Goal: Information Seeking & Learning: Check status

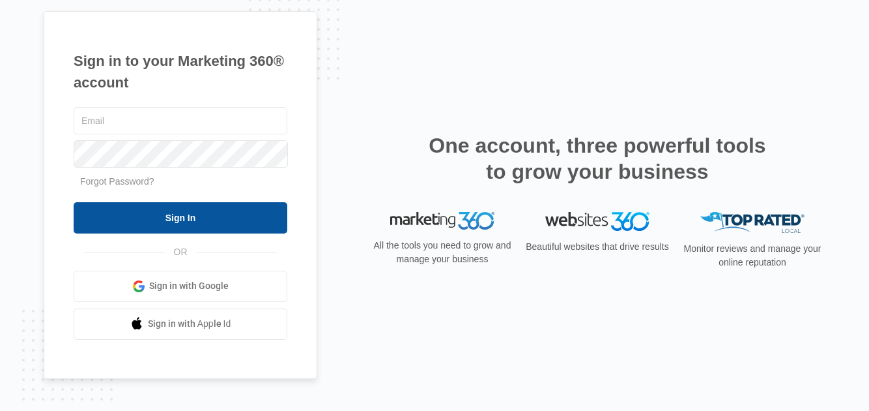
type input "southmetro@dryerventsquad.com"
click at [164, 214] on input "Sign In" at bounding box center [181, 217] width 214 height 31
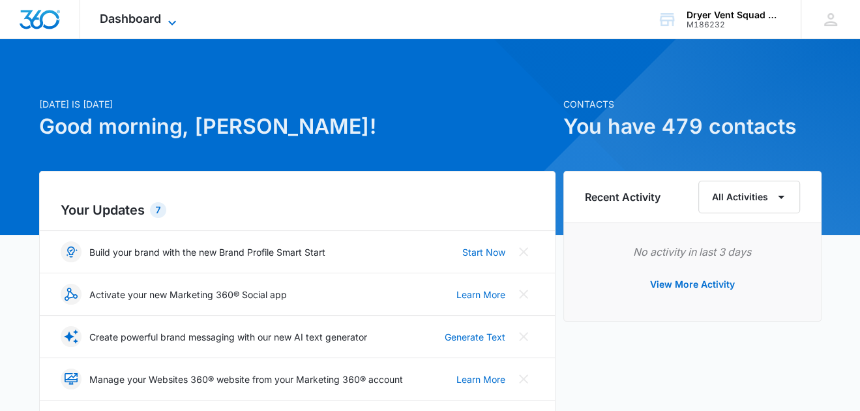
click at [171, 20] on icon at bounding box center [172, 23] width 16 height 16
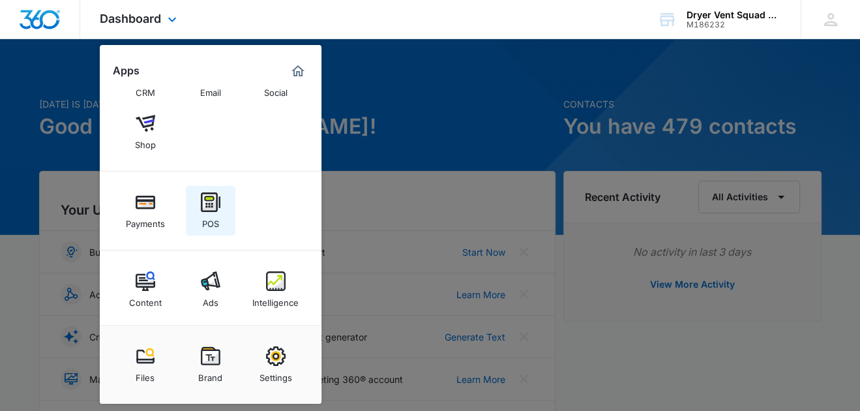
scroll to position [96, 0]
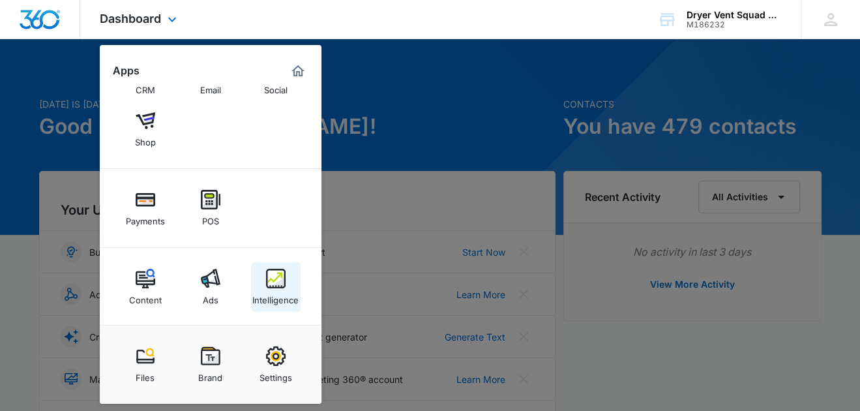
click at [269, 274] on img at bounding box center [276, 279] width 20 height 20
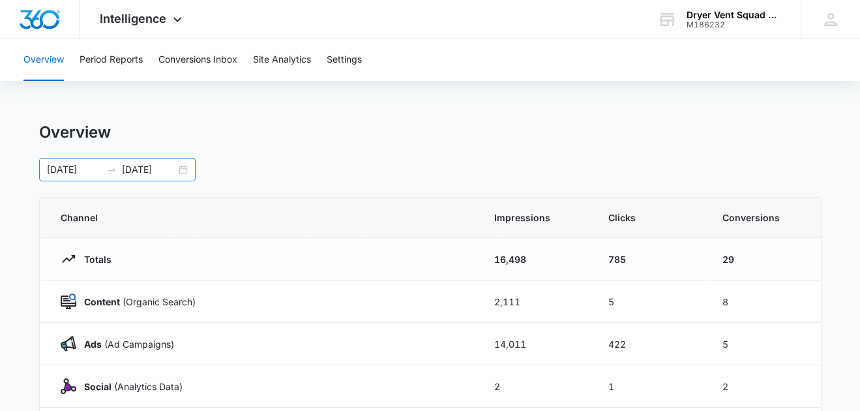
click at [186, 169] on div "[DATE] [DATE]" at bounding box center [117, 169] width 156 height 23
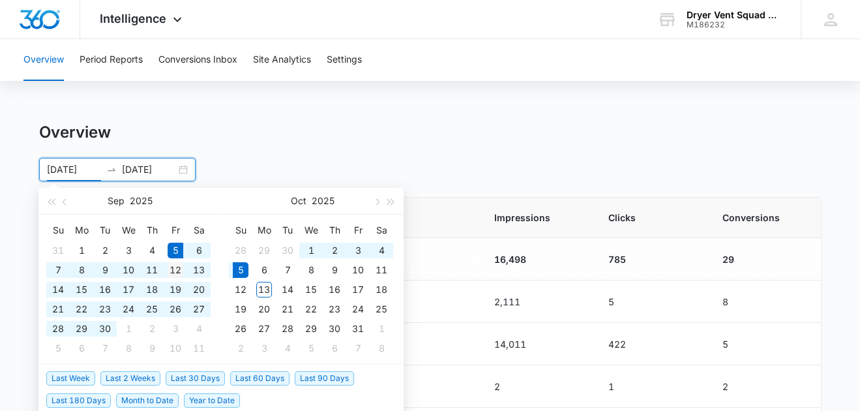
type input "[DATE]"
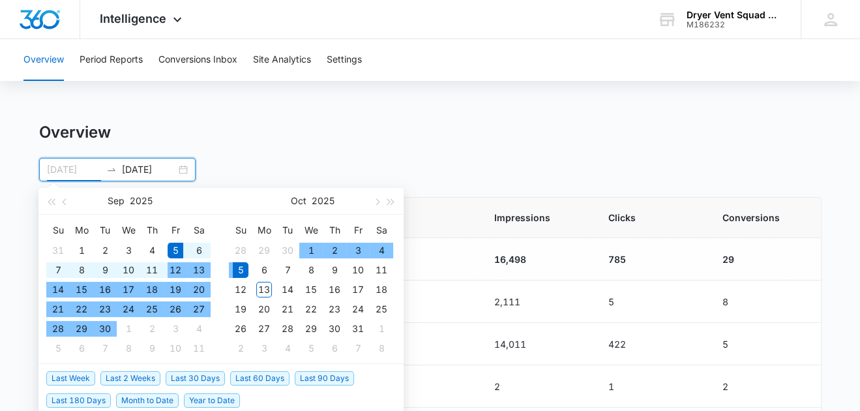
click at [175, 268] on div "12" at bounding box center [175, 270] width 16 height 16
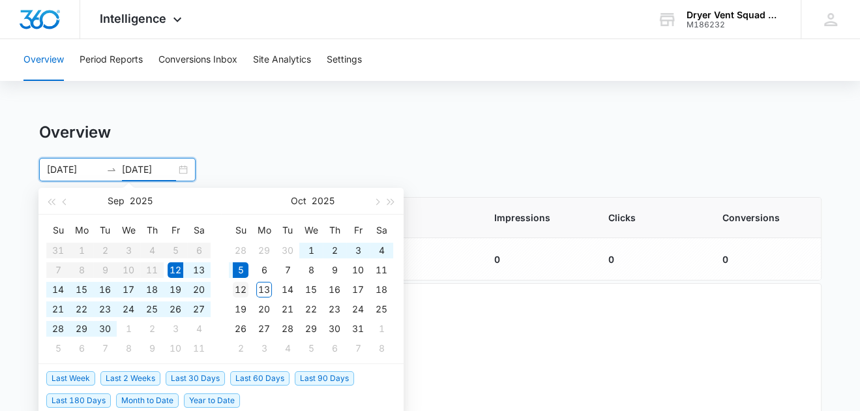
type input "[DATE]"
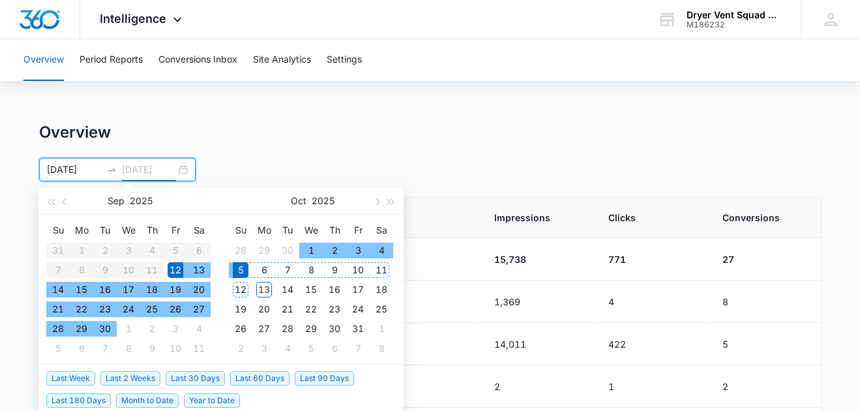
click at [240, 287] on div "12" at bounding box center [241, 290] width 16 height 16
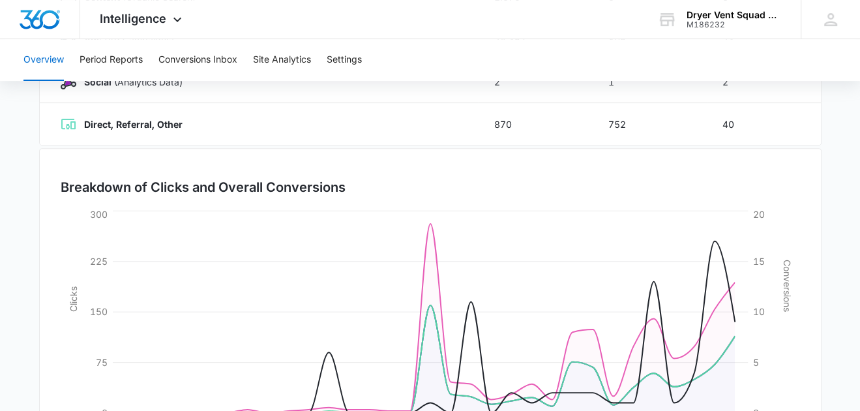
scroll to position [325, 0]
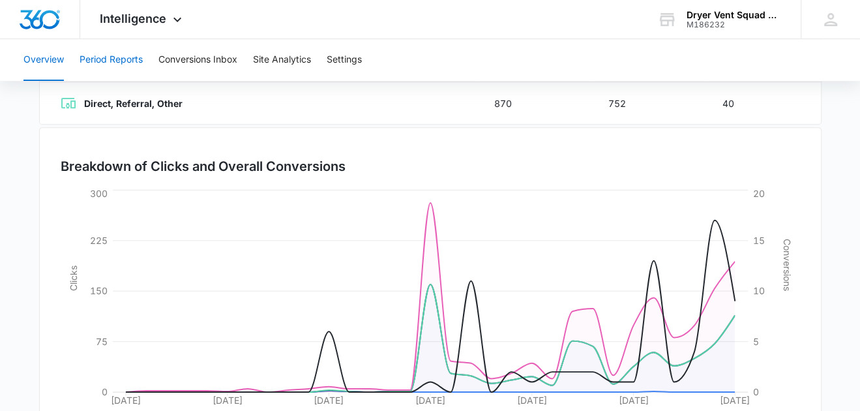
click at [114, 63] on button "Period Reports" at bounding box center [111, 60] width 63 height 42
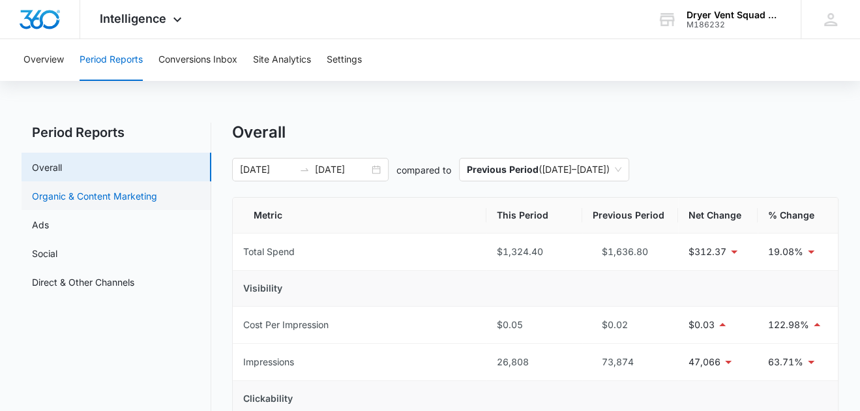
click at [118, 197] on link "Organic & Content Marketing" at bounding box center [94, 196] width 125 height 14
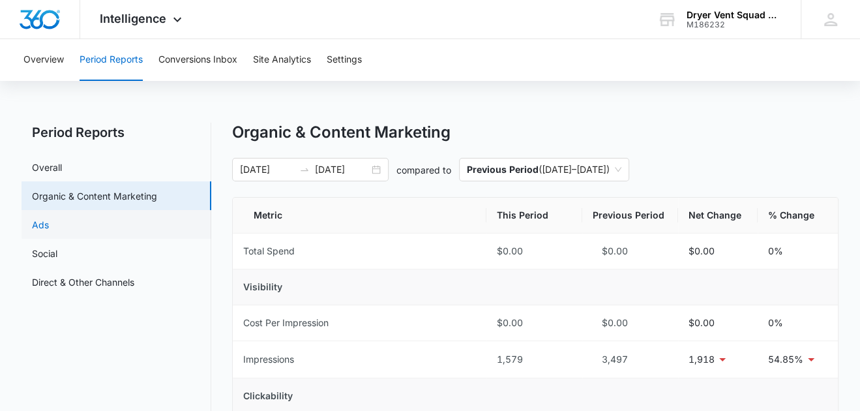
click at [49, 224] on link "Ads" at bounding box center [40, 225] width 17 height 14
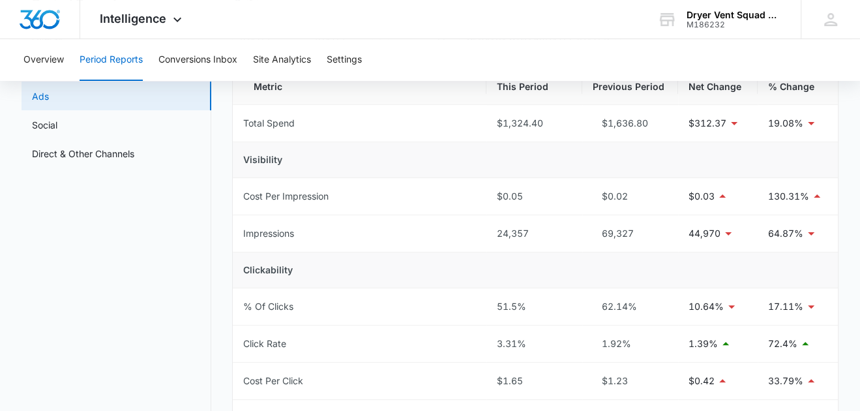
scroll to position [20, 0]
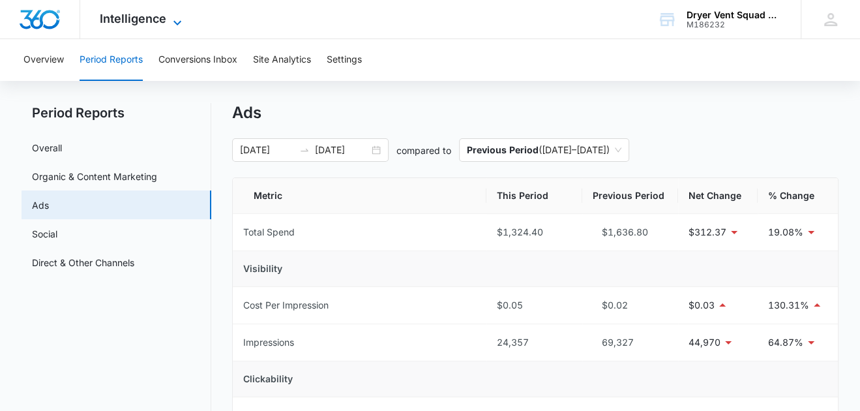
click at [156, 19] on span "Intelligence" at bounding box center [133, 19] width 66 height 14
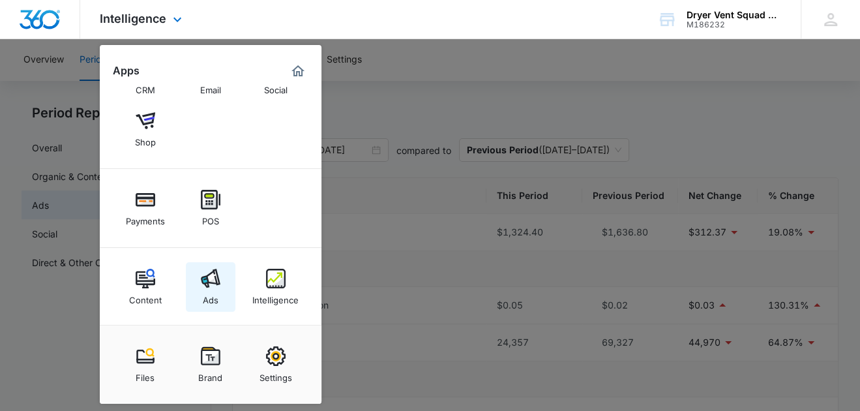
click at [213, 282] on img at bounding box center [211, 279] width 20 height 20
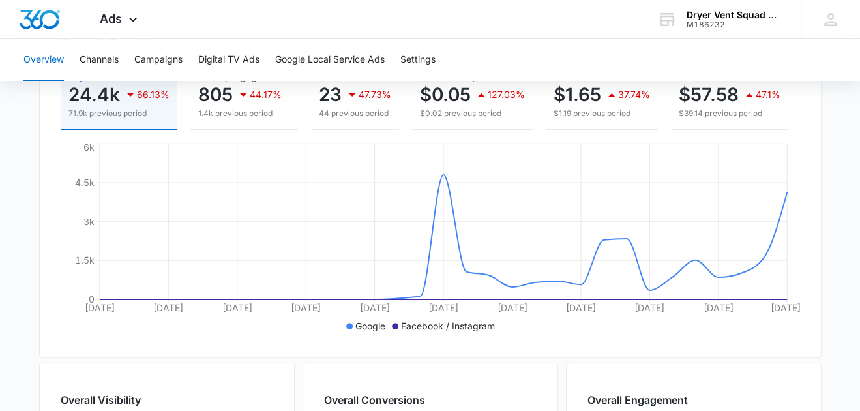
scroll to position [65, 0]
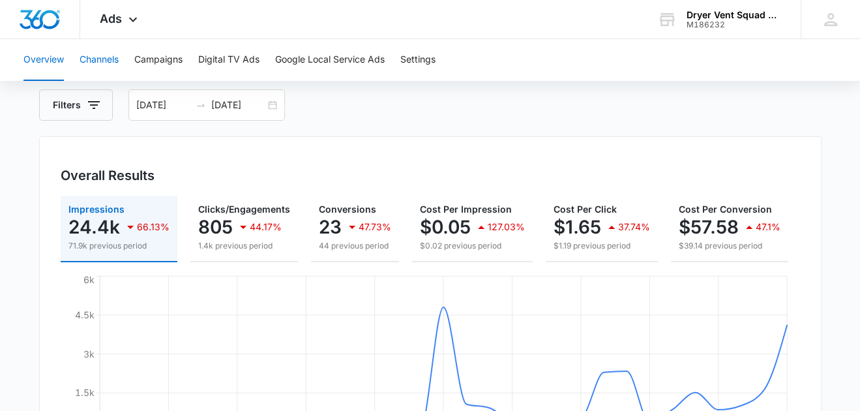
click at [94, 59] on button "Channels" at bounding box center [99, 60] width 39 height 42
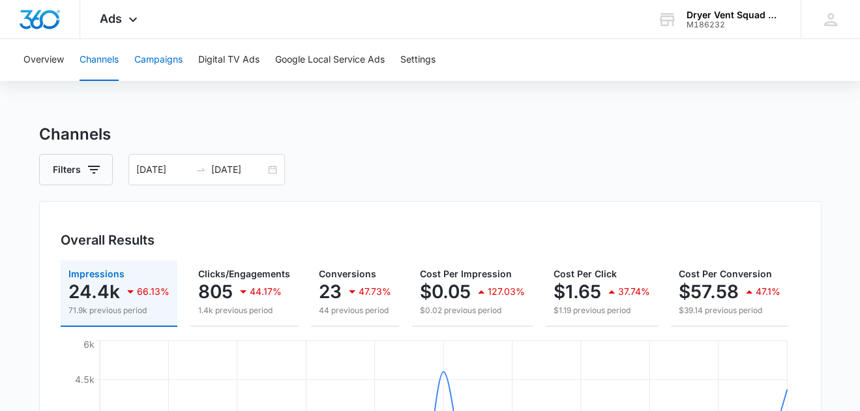
click at [169, 65] on button "Campaigns" at bounding box center [158, 60] width 48 height 42
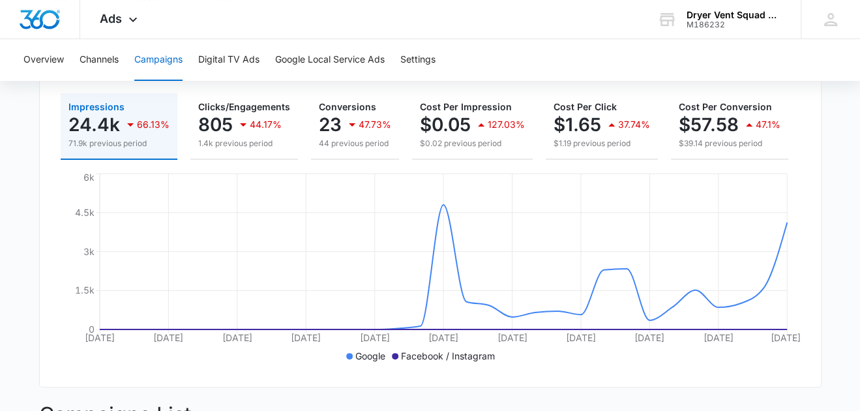
scroll to position [18, 0]
